Goal: Task Accomplishment & Management: Manage account settings

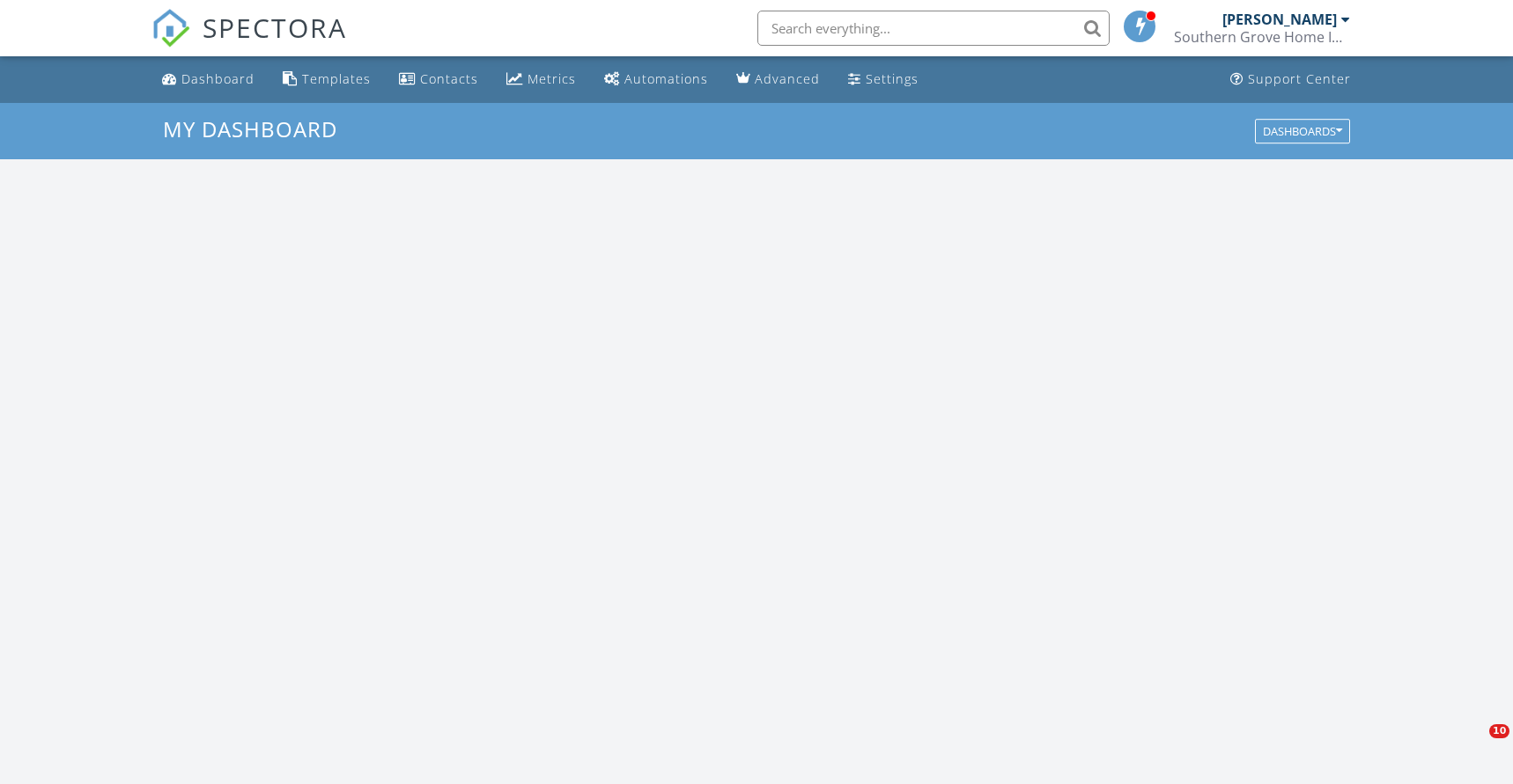
click at [109, 403] on div "Inspection Event Cancel" at bounding box center [115, 362] width 106 height 93
click at [111, 397] on link "Cancel" at bounding box center [115, 390] width 91 height 28
click at [109, 400] on link "Cancel" at bounding box center [115, 390] width 91 height 28
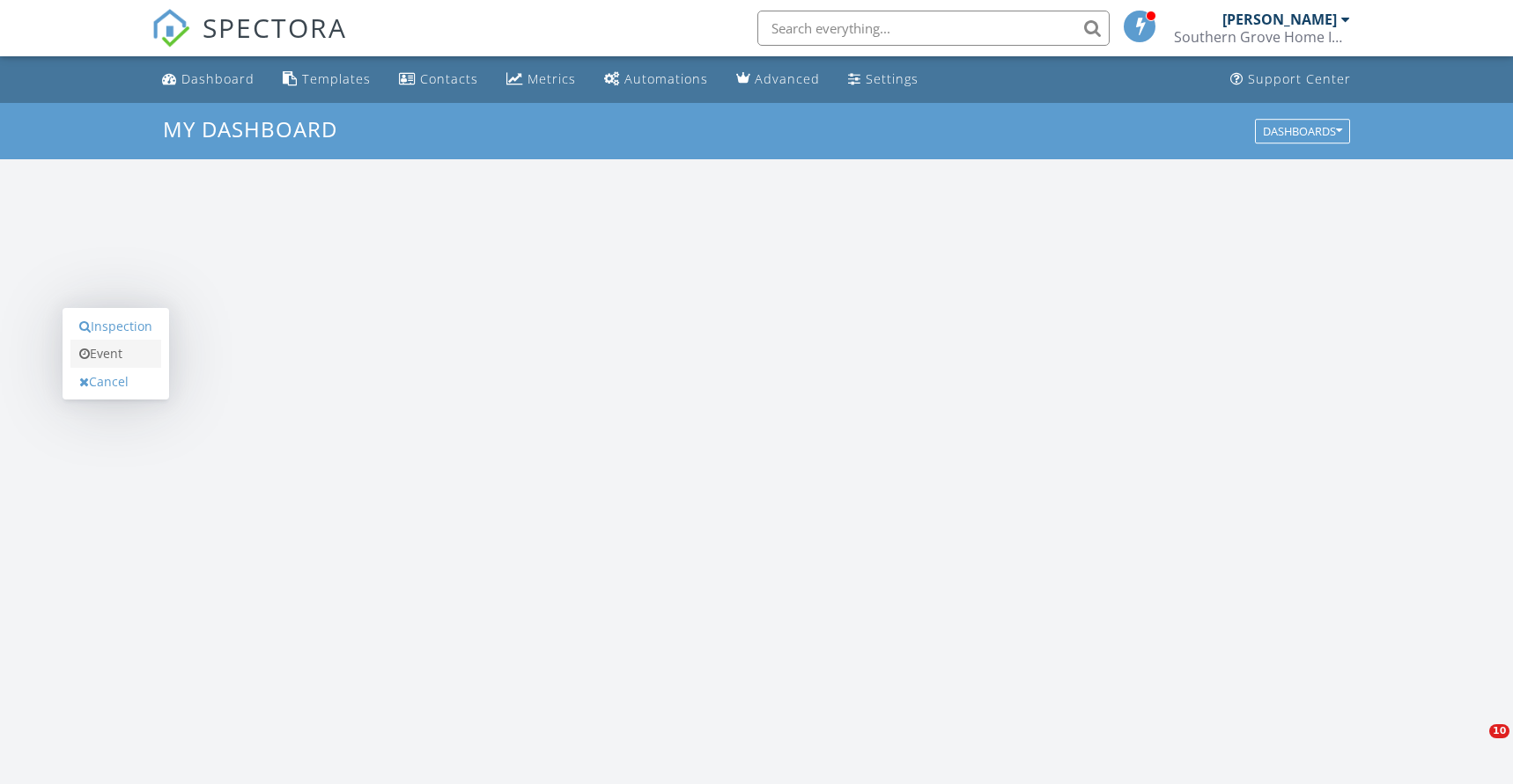
click at [74, 366] on link "Event" at bounding box center [115, 353] width 91 height 28
click at [223, 80] on div "Dashboard" at bounding box center [218, 78] width 73 height 17
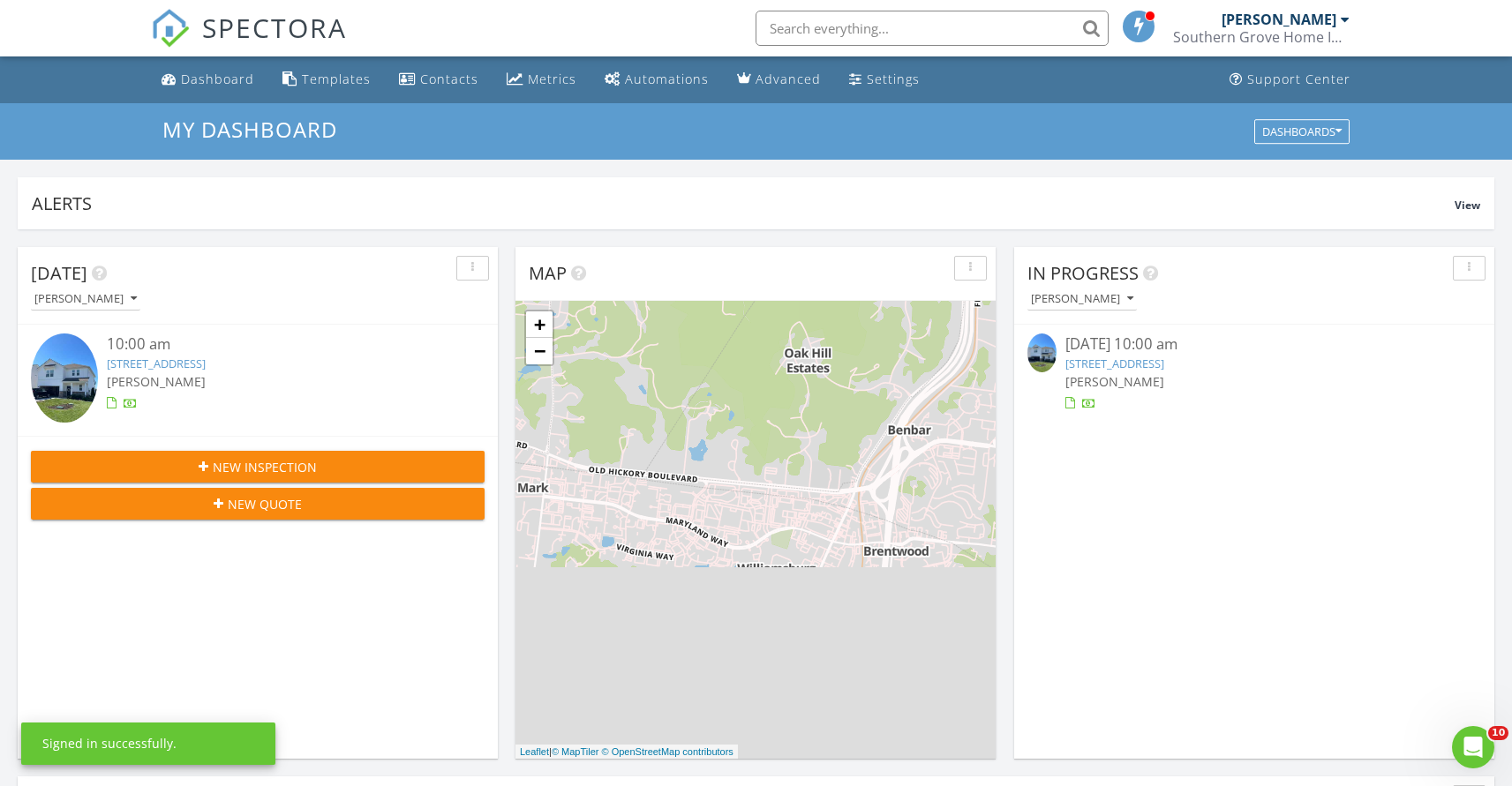
scroll to position [1634, 1539]
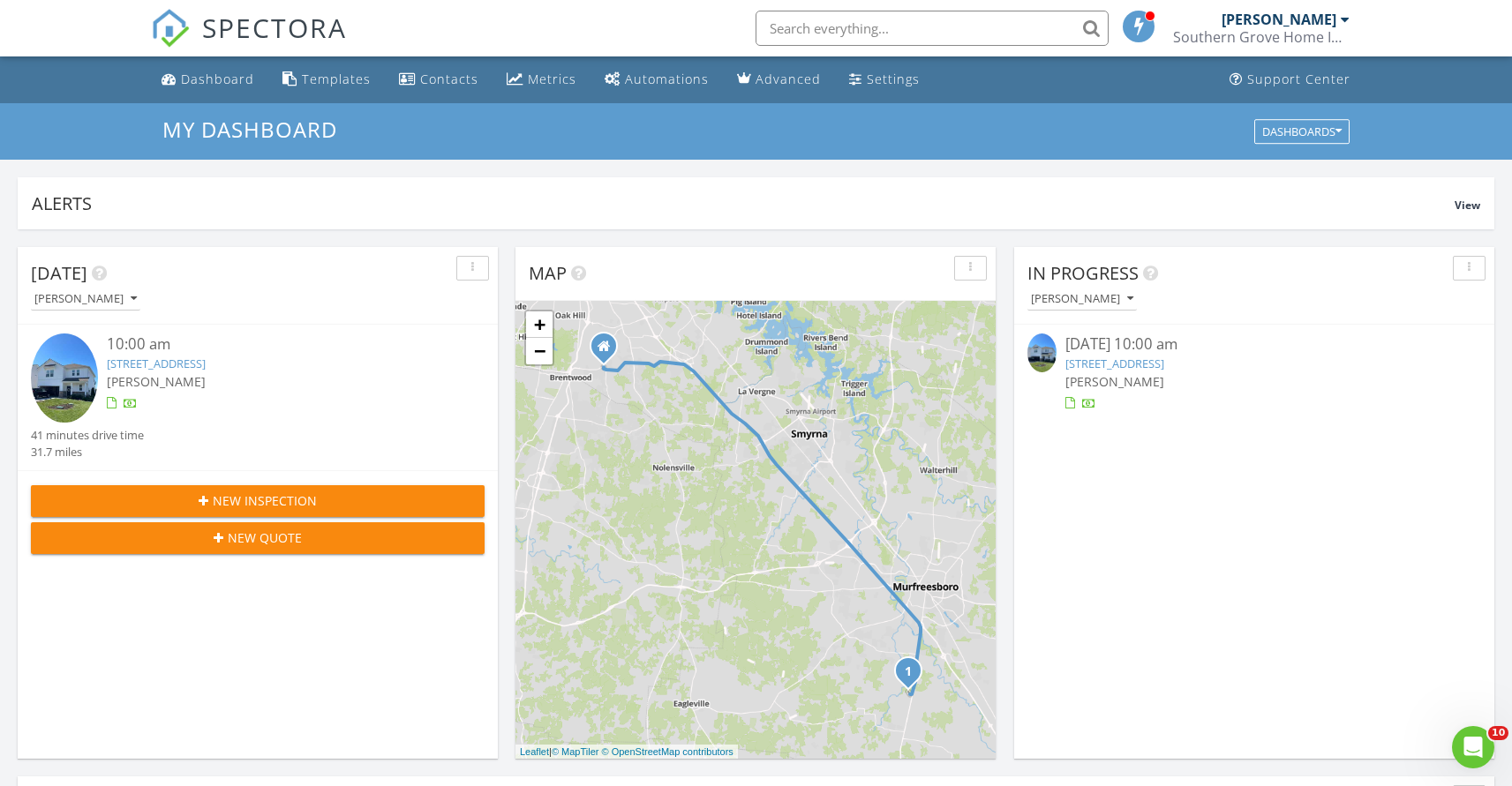
click at [112, 400] on div at bounding box center [112, 404] width 10 height 12
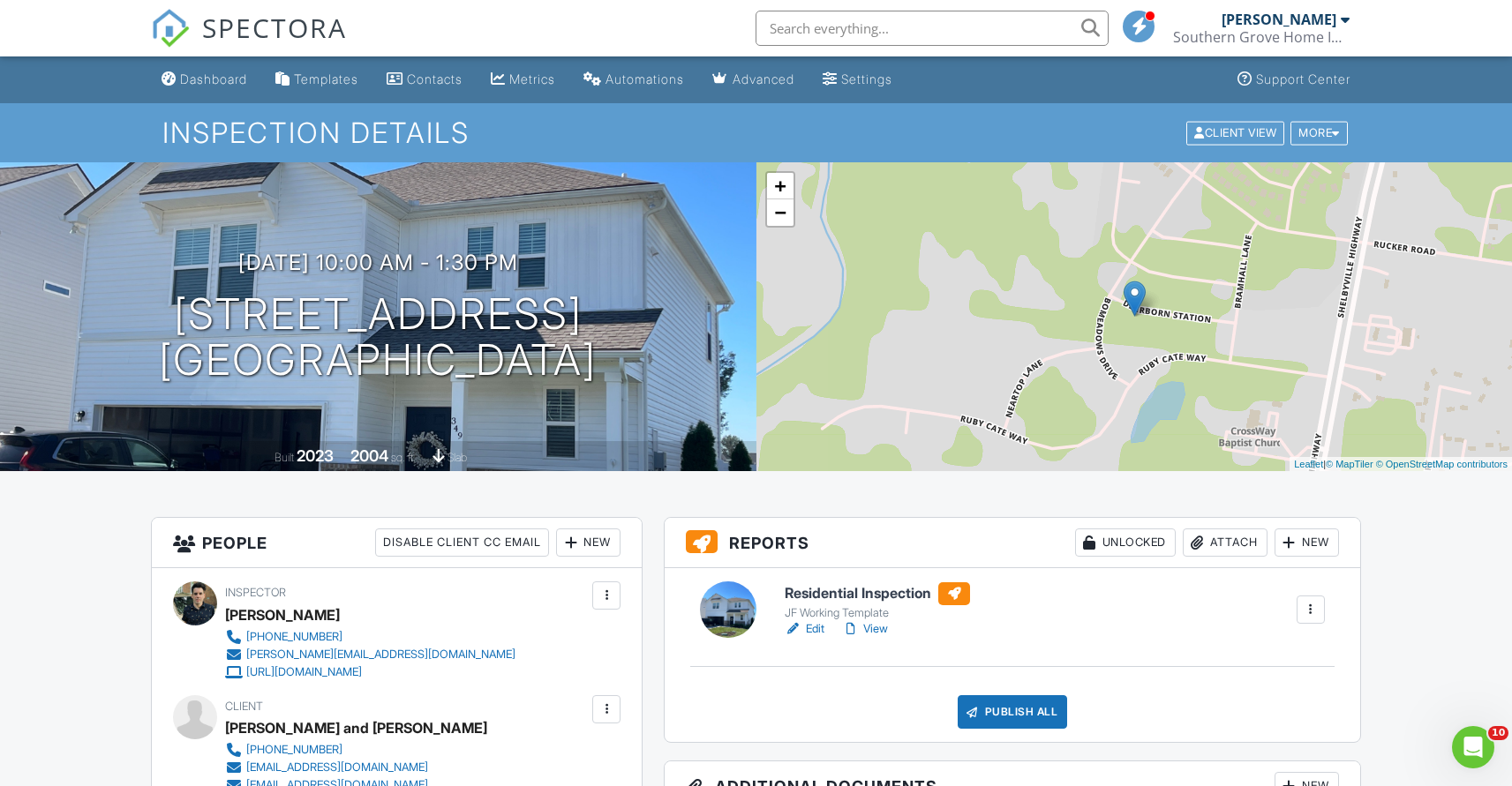
click at [874, 628] on link "View" at bounding box center [865, 629] width 46 height 18
